Goal: Information Seeking & Learning: Learn about a topic

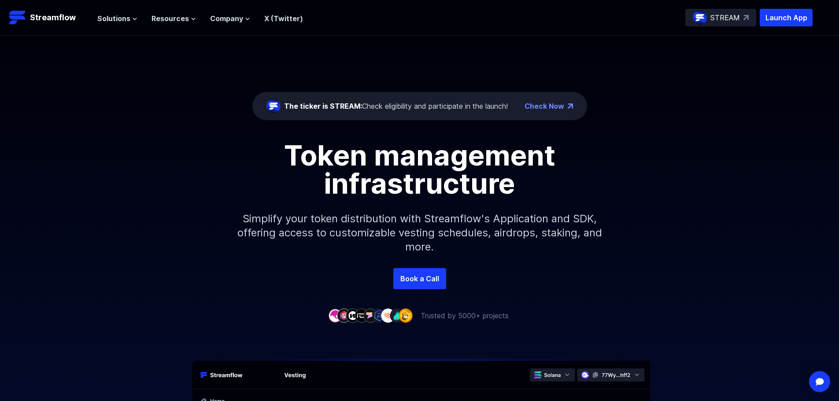
click at [394, 104] on div "The ticker is STREAM: Check eligibility and participate in the launch!" at bounding box center [396, 106] width 224 height 11
click at [538, 104] on link "Check Now" at bounding box center [544, 106] width 40 height 11
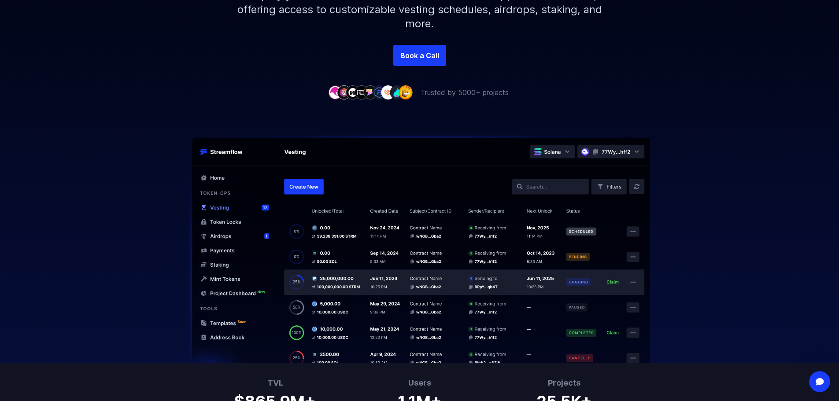
scroll to position [264, 0]
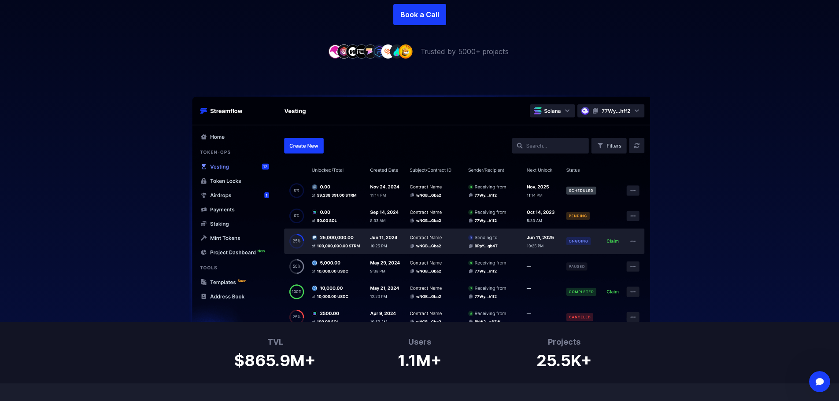
click at [544, 148] on img at bounding box center [419, 208] width 563 height 227
click at [547, 144] on img at bounding box center [419, 208] width 563 height 227
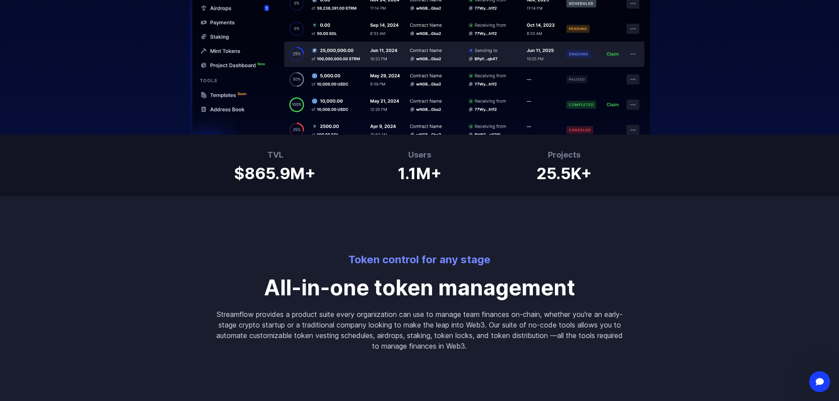
scroll to position [0, 0]
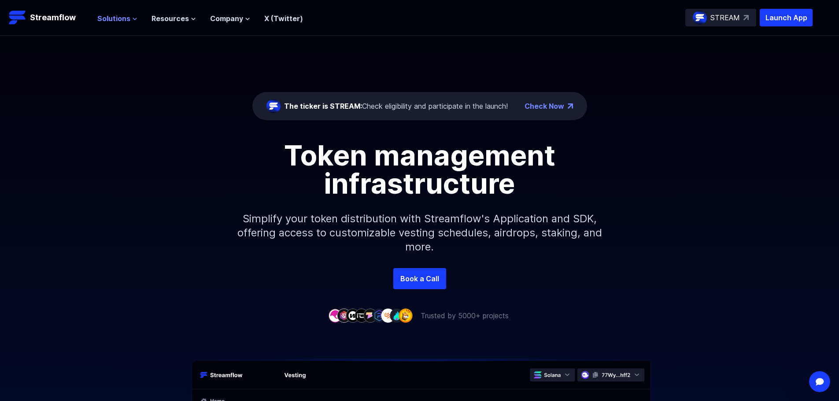
click at [124, 19] on span "Solutions" at bounding box center [113, 18] width 33 height 11
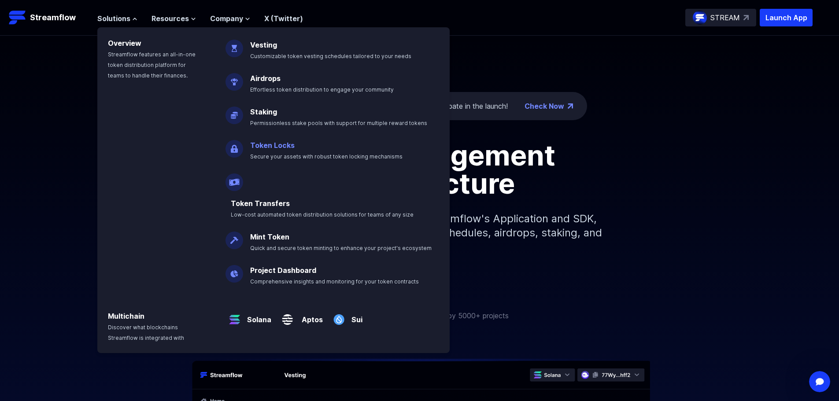
click at [300, 145] on p "Token Locks Secure your assets with robust token locking mechanisms" at bounding box center [332, 147] width 175 height 28
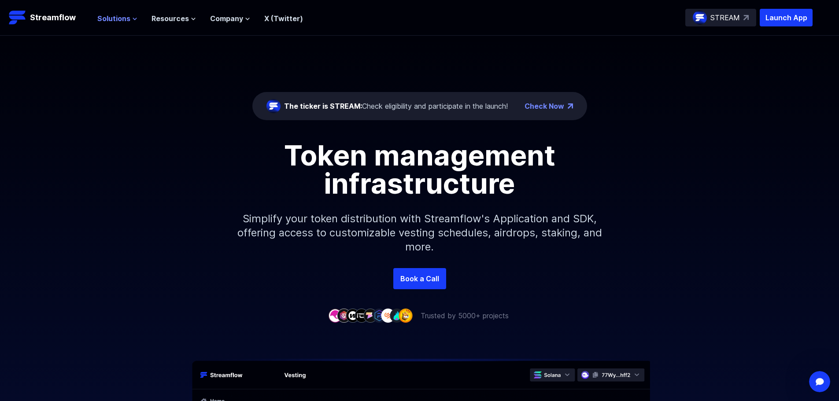
click at [132, 18] on icon at bounding box center [134, 18] width 5 height 5
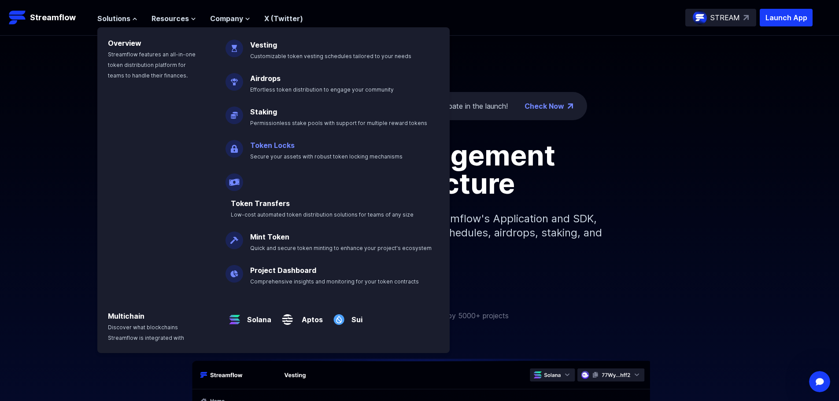
click at [271, 147] on link "Token Locks" at bounding box center [272, 145] width 44 height 9
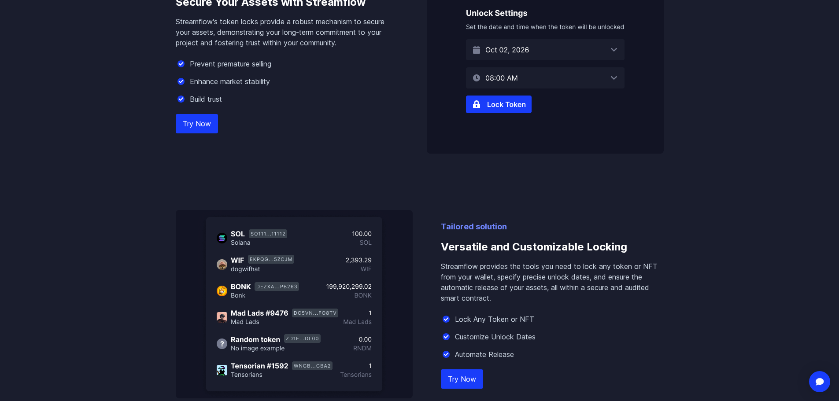
scroll to position [616, 0]
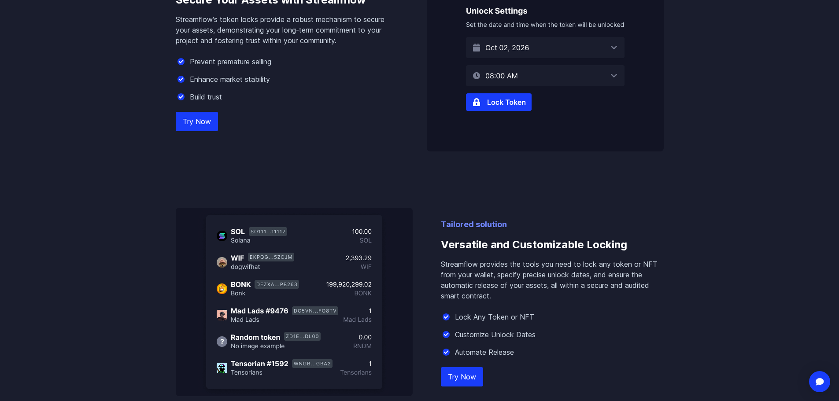
click at [482, 98] on img at bounding box center [545, 57] width 237 height 188
click at [184, 114] on link "Try Now" at bounding box center [197, 121] width 42 height 19
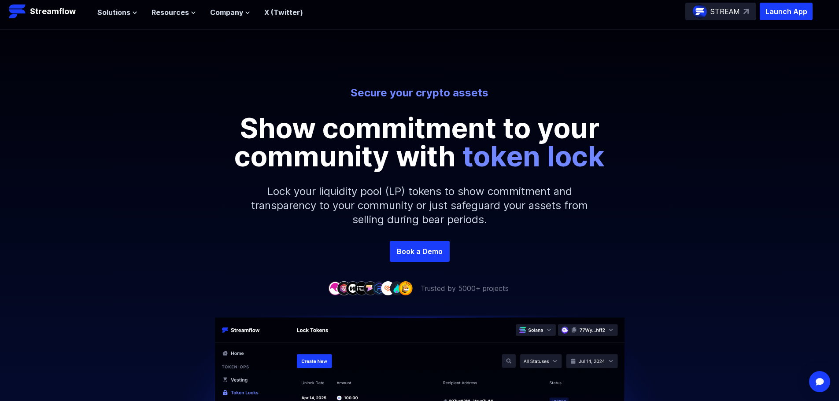
scroll to position [0, 0]
